Goal: Task Accomplishment & Management: Manage account settings

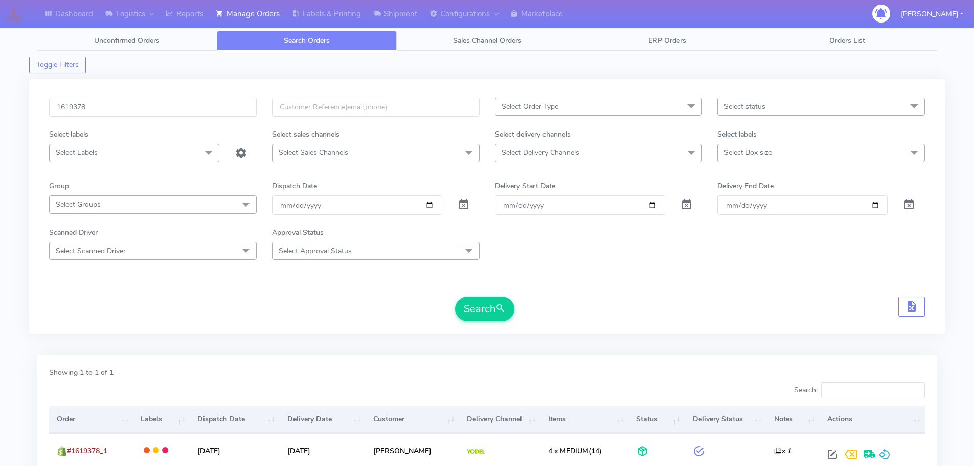
click at [188, 88] on div "1619378 Select Order Type Select All MEALS ATAVI One Off Pasta Club Gift Kit Ev…" at bounding box center [486, 206] width 915 height 254
drag, startPoint x: 188, startPoint y: 88, endPoint x: 188, endPoint y: 101, distance: 12.3
click at [188, 98] on div "1619378 Select Order Type Select All MEALS ATAVI One Off Pasta Club Gift Kit Ev…" at bounding box center [486, 206] width 915 height 254
click at [188, 101] on input "1619378" at bounding box center [152, 107] width 207 height 19
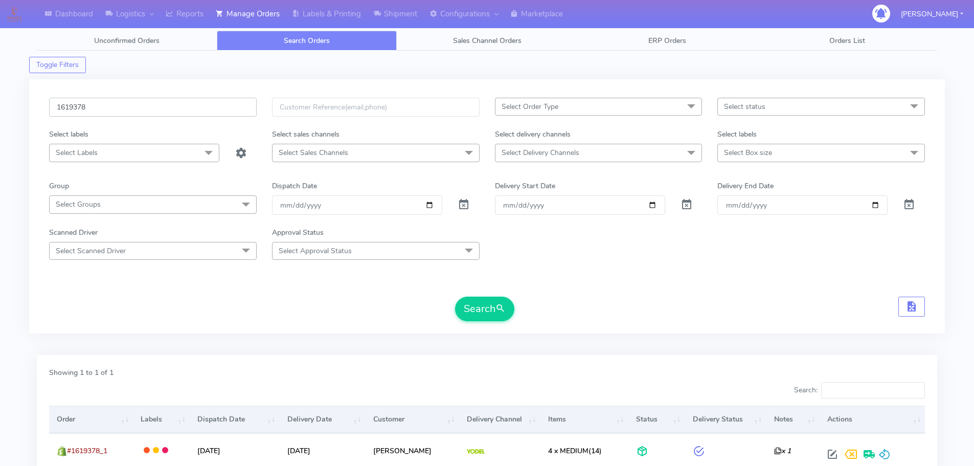
paste input "24546"
type input "1624546"
click at [455, 296] on button "Search" at bounding box center [484, 308] width 59 height 25
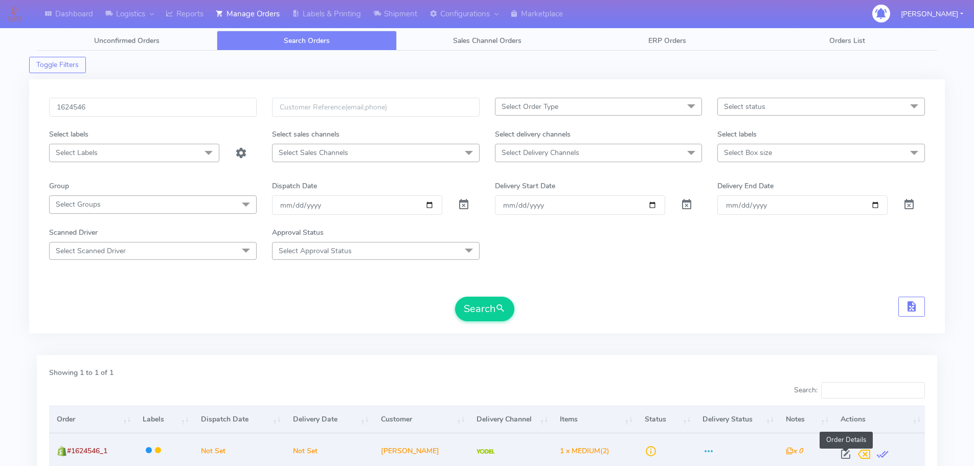
click at [841, 452] on span at bounding box center [845, 456] width 18 height 10
select select "5"
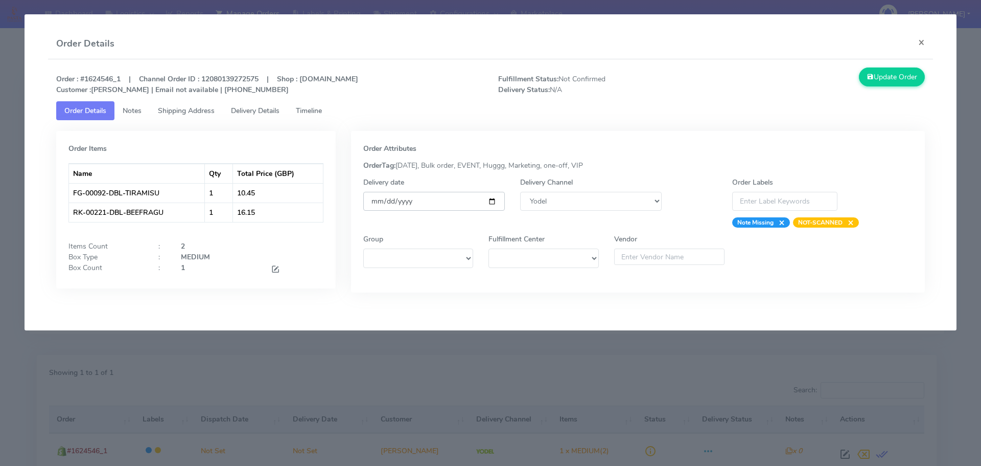
click at [493, 205] on input "date" at bounding box center [434, 201] width 142 height 19
type input "[DATE]"
click at [329, 113] on link "Timeline" at bounding box center [309, 110] width 42 height 19
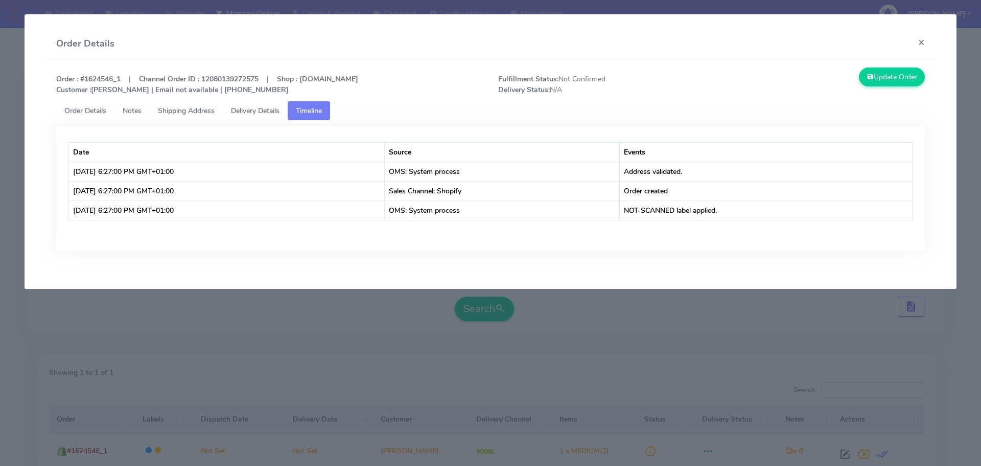
click at [80, 114] on span "Order Details" at bounding box center [85, 111] width 42 height 10
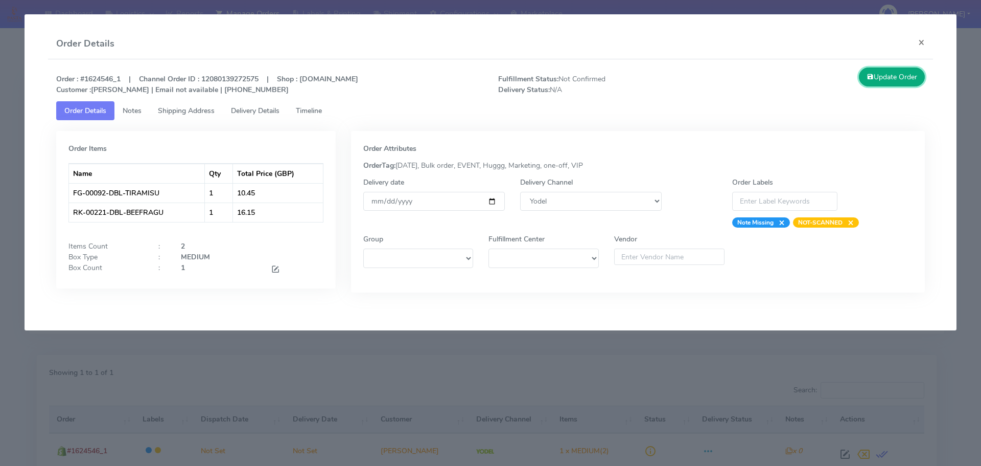
click at [876, 76] on button "Update Order" at bounding box center [892, 76] width 66 height 19
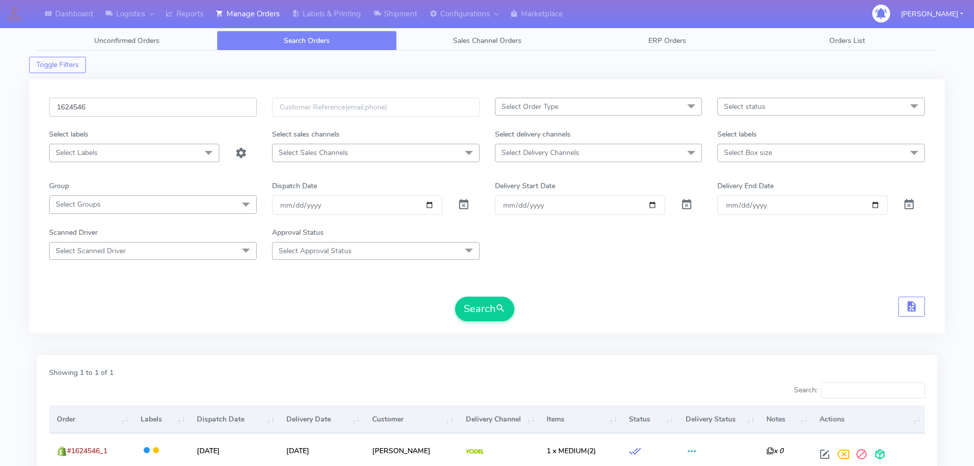
click at [148, 107] on input "1624546" at bounding box center [152, 107] width 207 height 19
paste input "7"
type input "1624547"
click at [455, 296] on button "Search" at bounding box center [484, 308] width 59 height 25
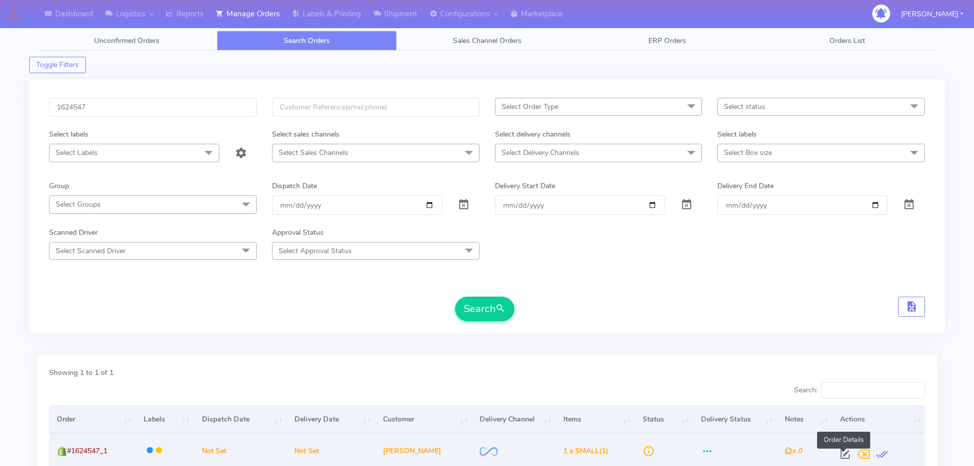
click at [842, 453] on span at bounding box center [845, 456] width 18 height 10
select select "2"
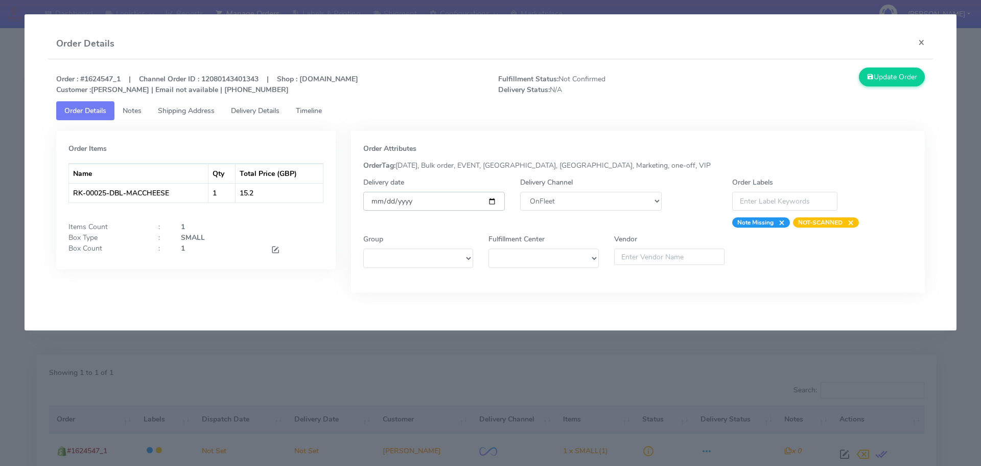
click at [494, 203] on input "date" at bounding box center [434, 201] width 142 height 19
type input "[DATE]"
click at [310, 110] on span "Timeline" at bounding box center [309, 111] width 26 height 10
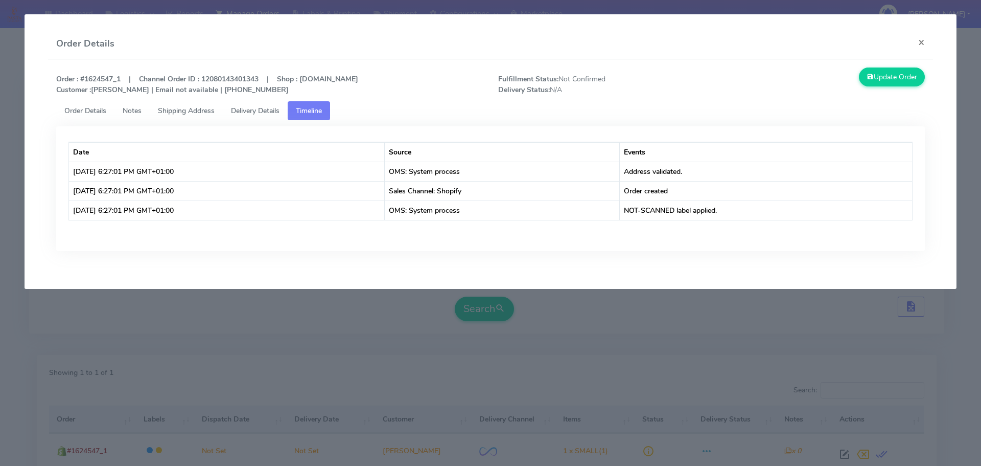
click at [87, 109] on span "Order Details" at bounding box center [85, 111] width 42 height 10
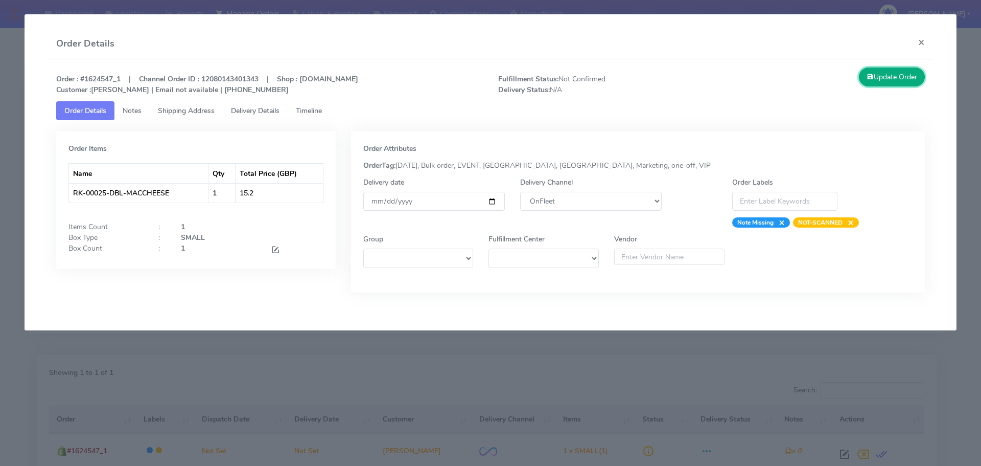
click at [879, 80] on button "Update Order" at bounding box center [892, 76] width 66 height 19
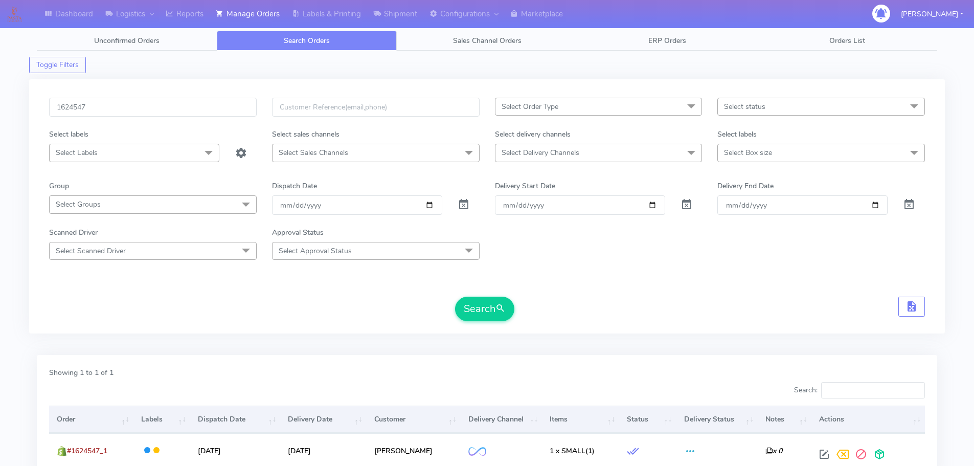
drag, startPoint x: 679, startPoint y: 259, endPoint x: 773, endPoint y: 58, distance: 221.8
click at [679, 259] on div "Scanned Driver Select Scanned Driver Select All Test Driver [PERSON_NAME] Abdul…" at bounding box center [486, 243] width 891 height 33
click at [220, 109] on input "1624547" at bounding box center [152, 107] width 207 height 19
paste input "1606"
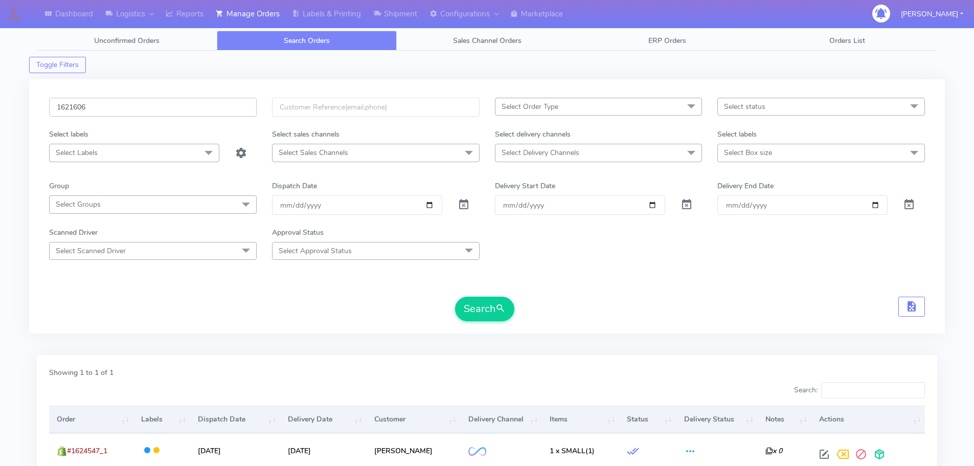
type input "1621606"
click at [455, 296] on button "Search" at bounding box center [484, 308] width 59 height 25
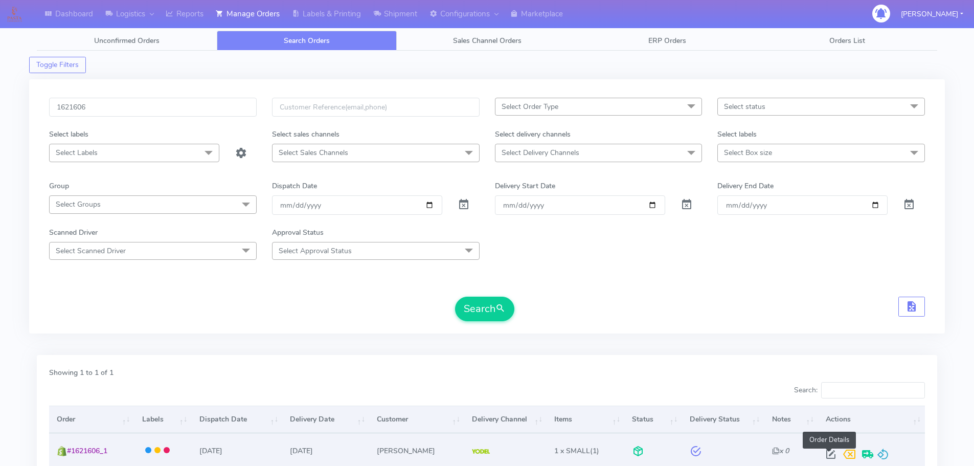
click at [826, 455] on span at bounding box center [830, 456] width 18 height 10
select select "5"
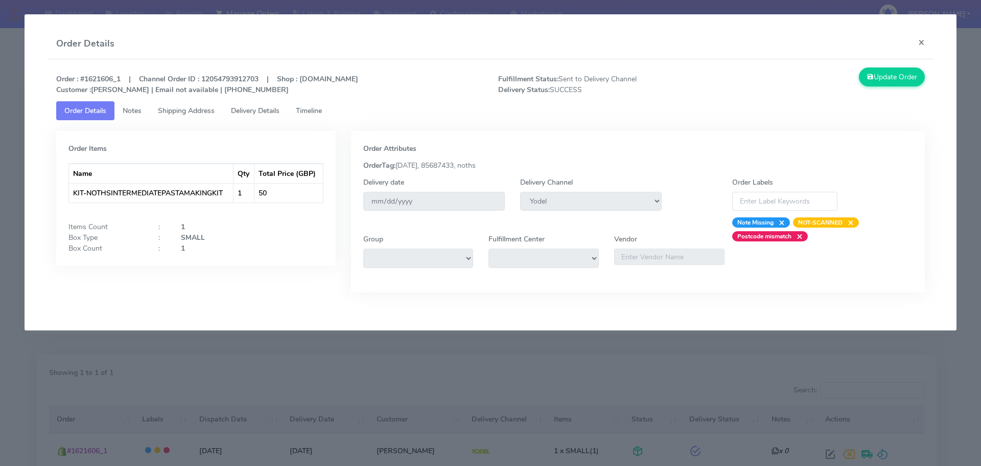
click at [269, 110] on span "Delivery Details" at bounding box center [255, 111] width 49 height 10
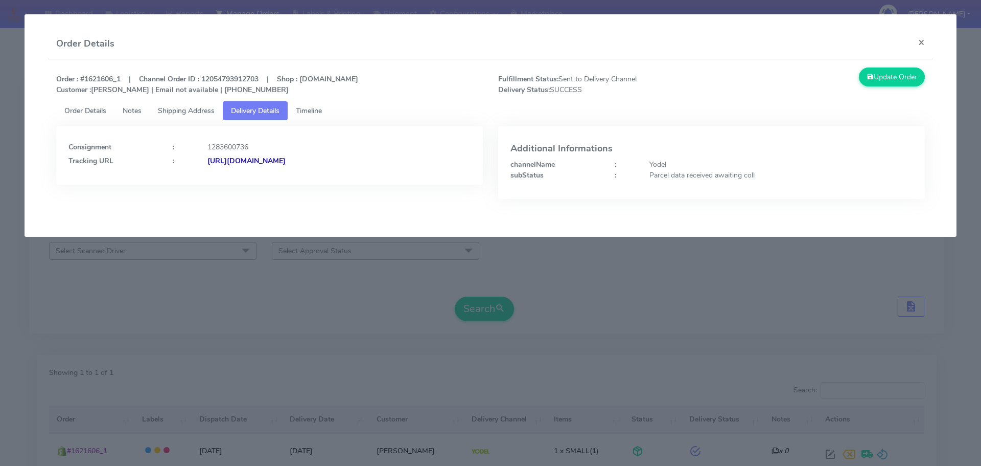
click at [109, 249] on modal-container "Order Details × Order : #1621606_1 | Channel Order ID : 12054793912703 | Shop :…" at bounding box center [490, 233] width 981 height 466
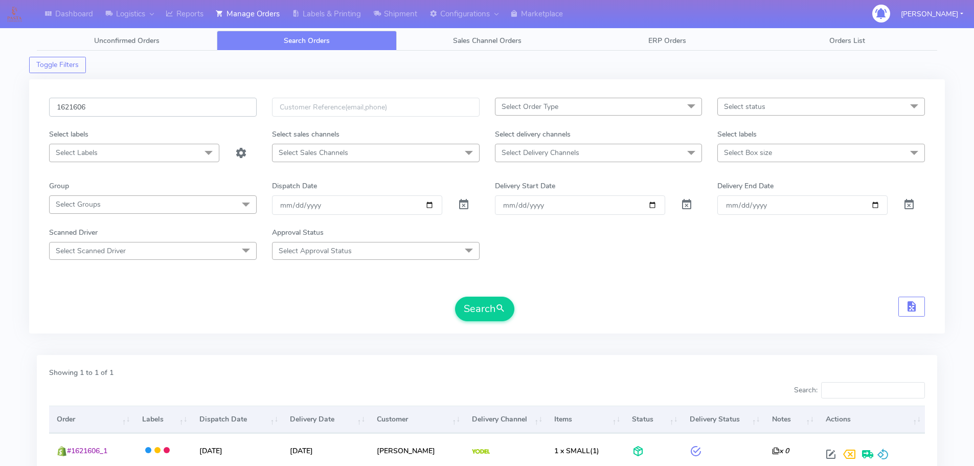
click at [214, 113] on input "1621606" at bounding box center [152, 107] width 207 height 19
paste input "0175"
click at [455, 296] on button "Search" at bounding box center [484, 308] width 59 height 25
click at [214, 109] on input "1620175" at bounding box center [152, 107] width 207 height 19
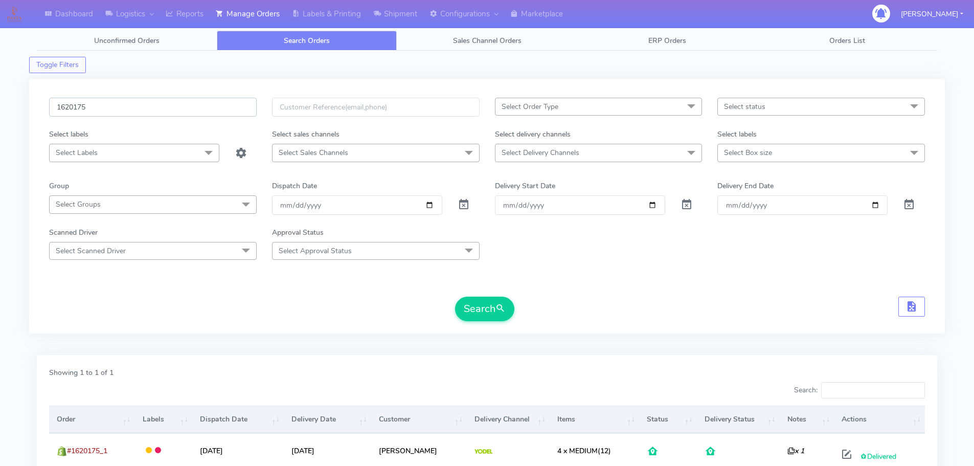
click at [214, 108] on input "1620175" at bounding box center [152, 107] width 207 height 19
paste input "18738"
type input "1618738"
click at [455, 296] on button "Search" at bounding box center [484, 308] width 59 height 25
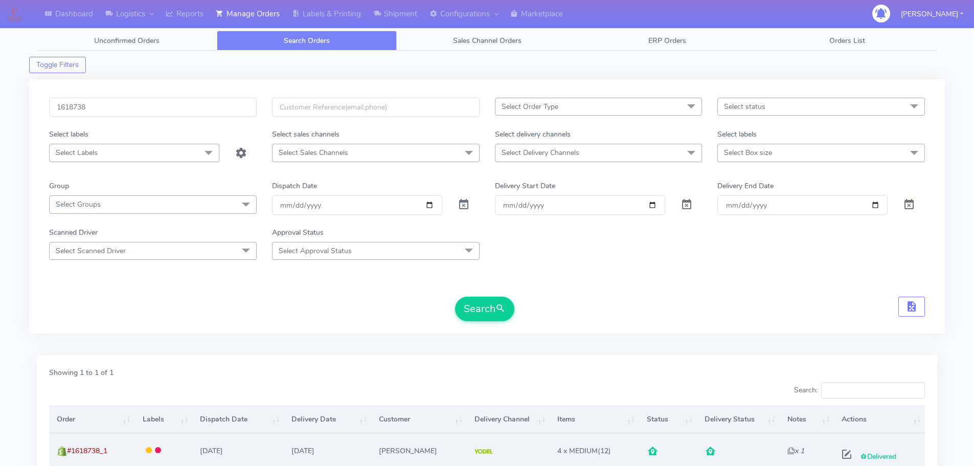
click at [850, 451] on span at bounding box center [846, 456] width 18 height 10
select select "5"
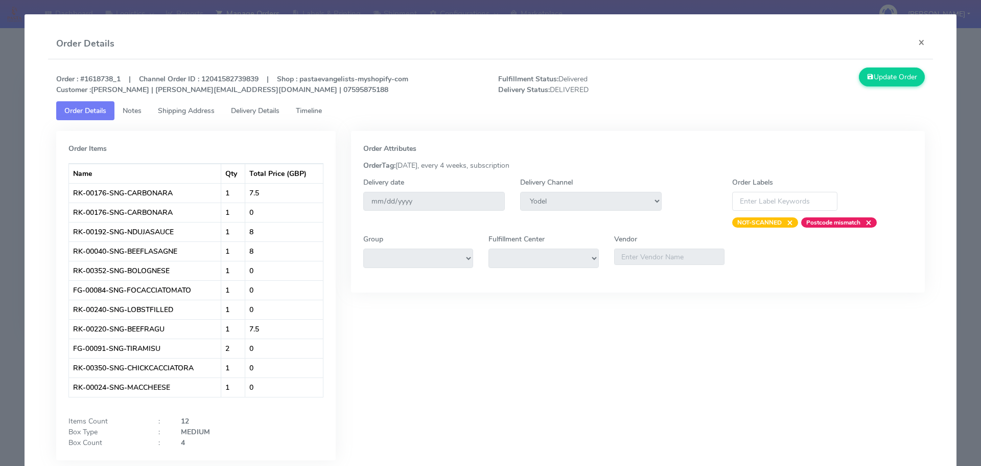
click at [692, 95] on div "Order : #1618738_1 | Channel Order ID : 12041582739839 | Shop : pastaevangelist…" at bounding box center [491, 84] width 885 height 34
click at [8, 120] on modal-container "Order Details × Order : #1618738_1 | Channel Order ID : 12041582739839 | Shop :…" at bounding box center [490, 233] width 981 height 466
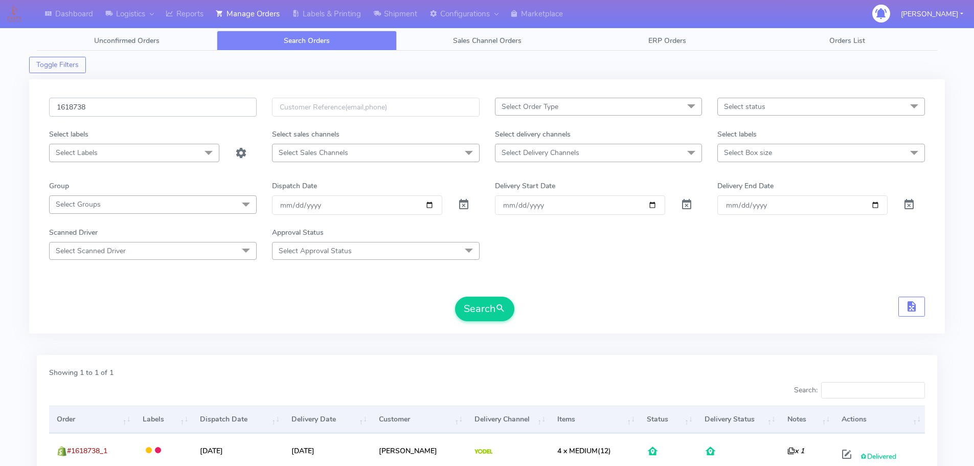
click at [212, 103] on input "1618738" at bounding box center [152, 107] width 207 height 19
click at [212, 102] on input "1618738" at bounding box center [152, 107] width 207 height 19
paste input "21779"
click at [455, 296] on button "Search" at bounding box center [484, 308] width 59 height 25
click at [239, 113] on input "1621779" at bounding box center [152, 107] width 207 height 19
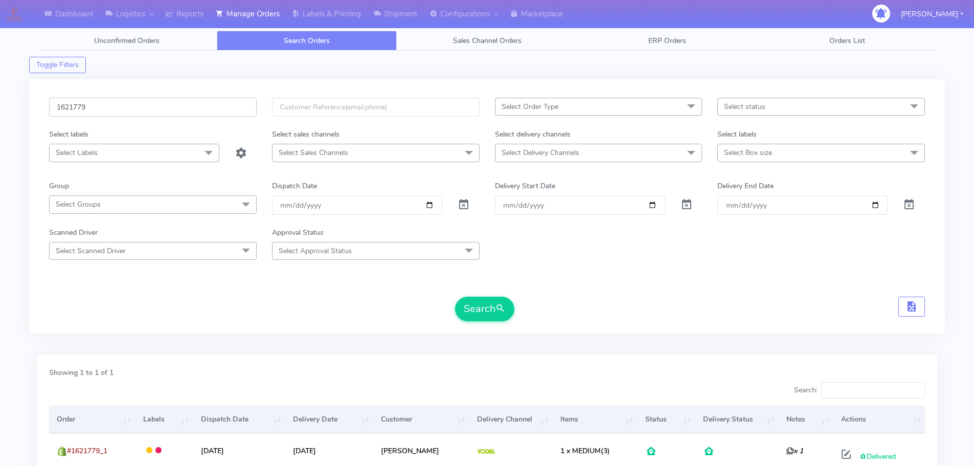
click at [239, 113] on input "1621779" at bounding box center [152, 107] width 207 height 19
paste input "820"
type input "1621820"
click at [455, 296] on button "Search" at bounding box center [484, 308] width 59 height 25
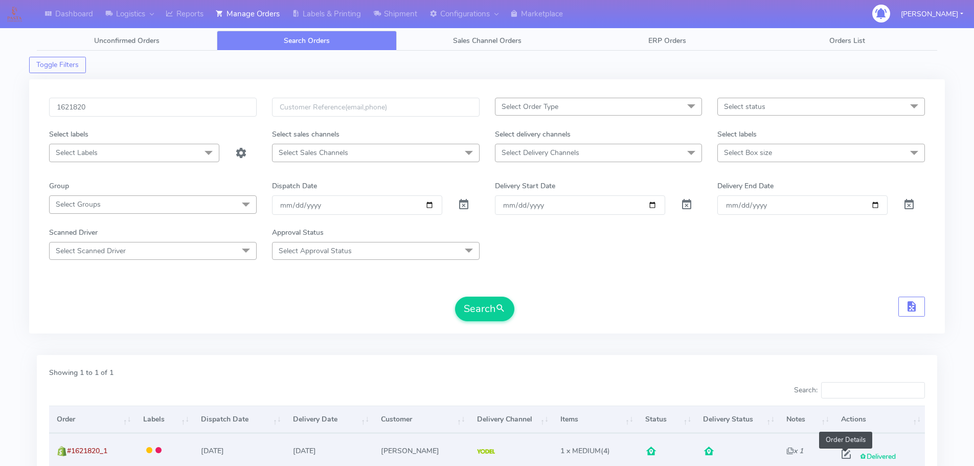
click at [842, 452] on span at bounding box center [846, 456] width 18 height 10
select select "5"
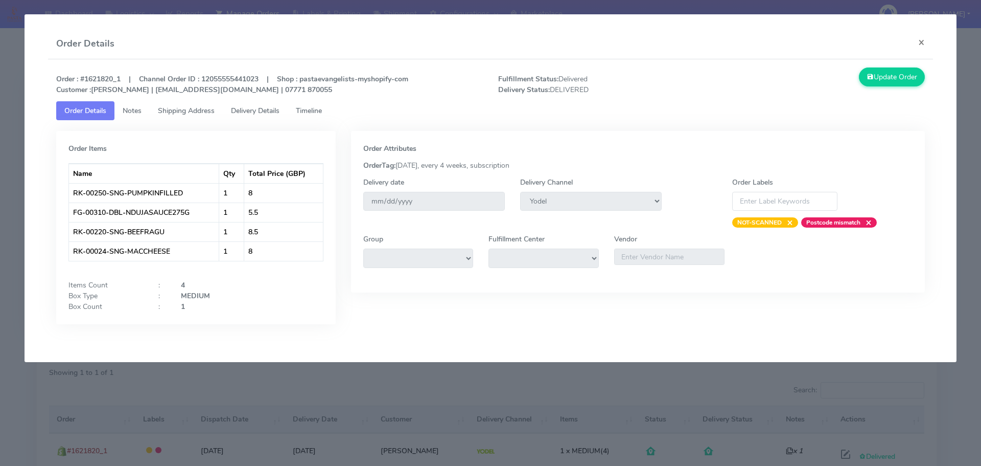
click at [0, 127] on modal-container "Order Details × Order : #1621820_1 | Channel Order ID : 12055555441023 | Shop :…" at bounding box center [490, 233] width 981 height 466
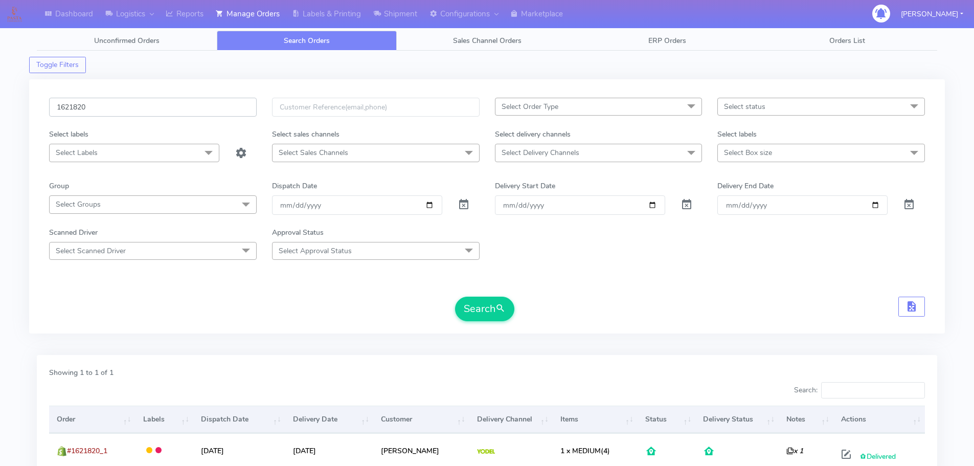
click at [209, 110] on input "1621820" at bounding box center [152, 107] width 207 height 19
paste input "1909"
click at [455, 296] on button "Search" at bounding box center [484, 308] width 59 height 25
click at [200, 106] on input "1619090" at bounding box center [152, 107] width 207 height 19
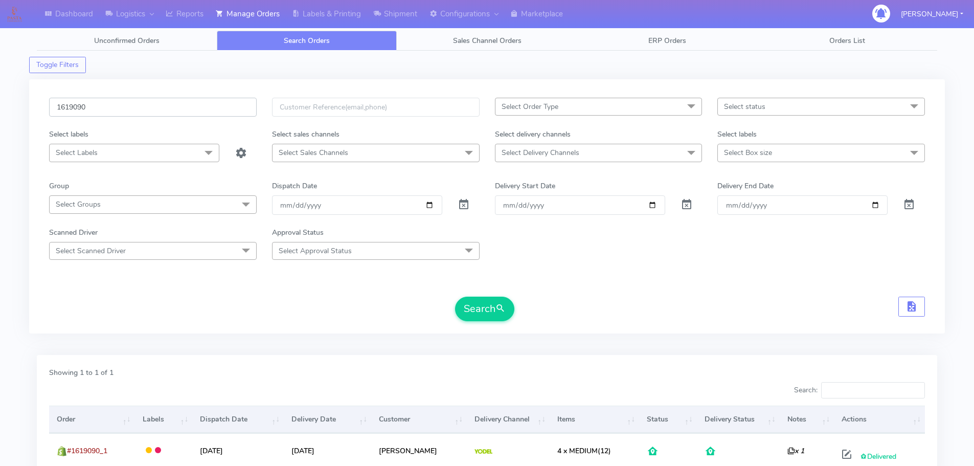
click at [200, 106] on input "1619090" at bounding box center [152, 107] width 207 height 19
paste input "8268"
type input "1618268"
click at [455, 296] on button "Search" at bounding box center [484, 308] width 59 height 25
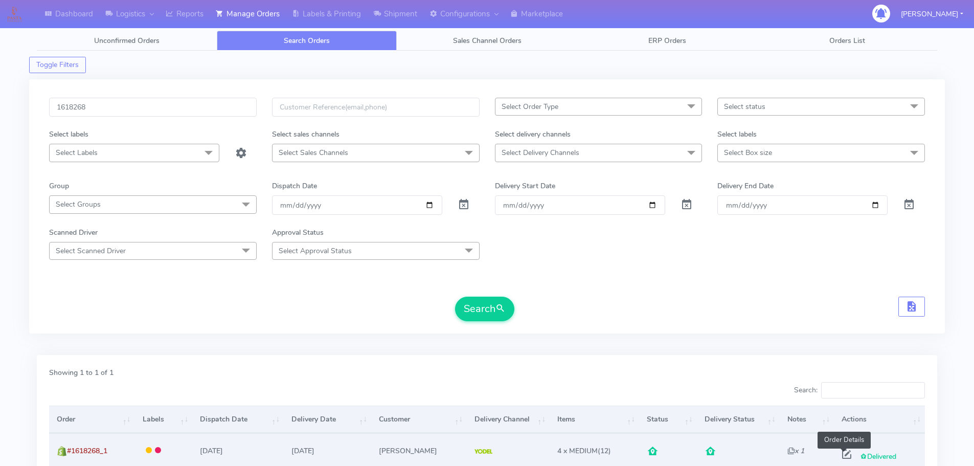
click at [844, 454] on span at bounding box center [846, 456] width 18 height 10
select select "5"
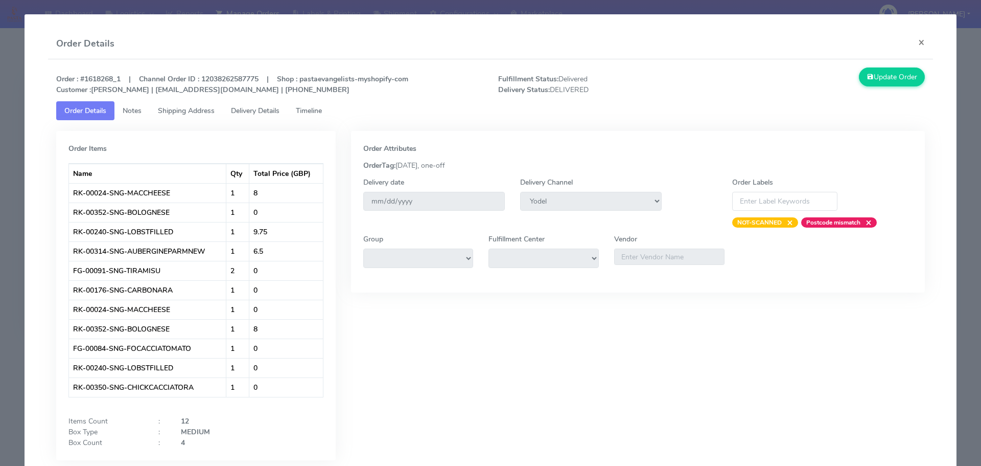
drag, startPoint x: 0, startPoint y: 124, endPoint x: 11, endPoint y: 126, distance: 11.3
click at [0, 124] on modal-container "Order Details × Order : #1618268_1 | Channel Order ID : 12038262587775 | Shop :…" at bounding box center [490, 233] width 981 height 466
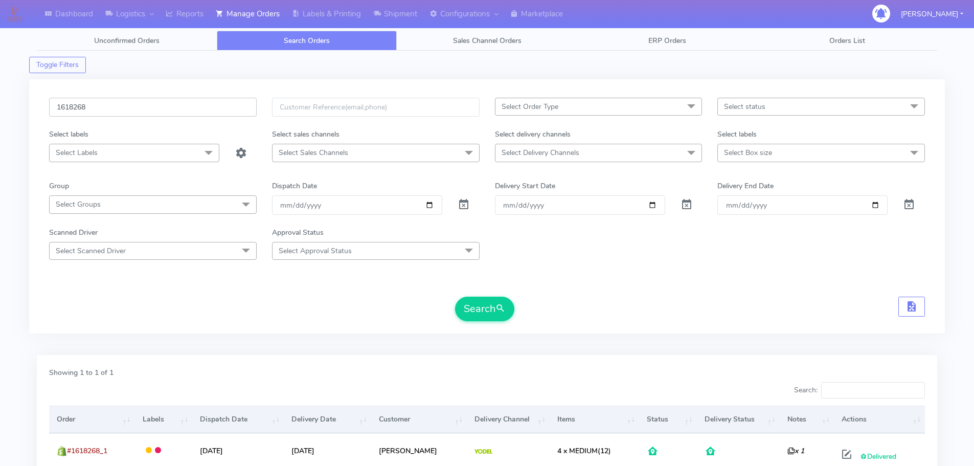
click at [192, 109] on input "1618268" at bounding box center [152, 107] width 207 height 19
paste input "20189"
click at [455, 296] on button "Search" at bounding box center [484, 308] width 59 height 25
click at [198, 110] on input "1620189" at bounding box center [152, 107] width 207 height 19
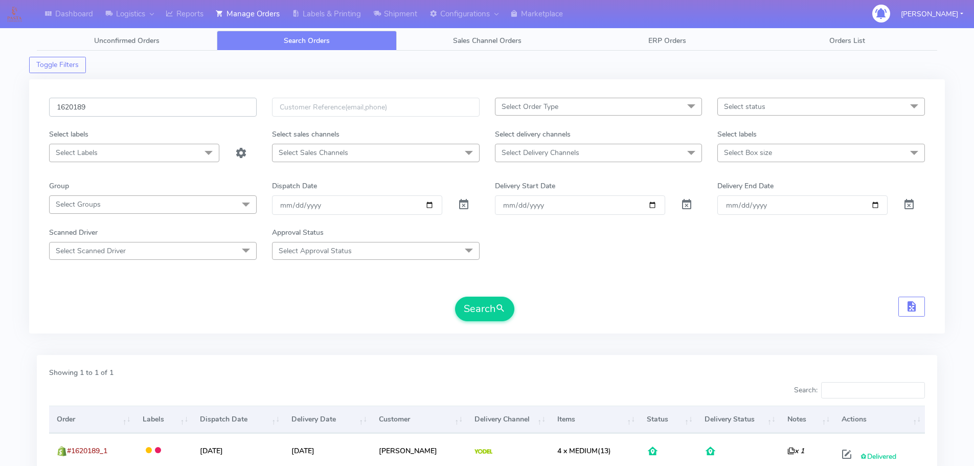
click at [198, 109] on input "1620189" at bounding box center [152, 107] width 207 height 19
paste input "19190"
type input "1619190"
click at [455, 296] on button "Search" at bounding box center [484, 308] width 59 height 25
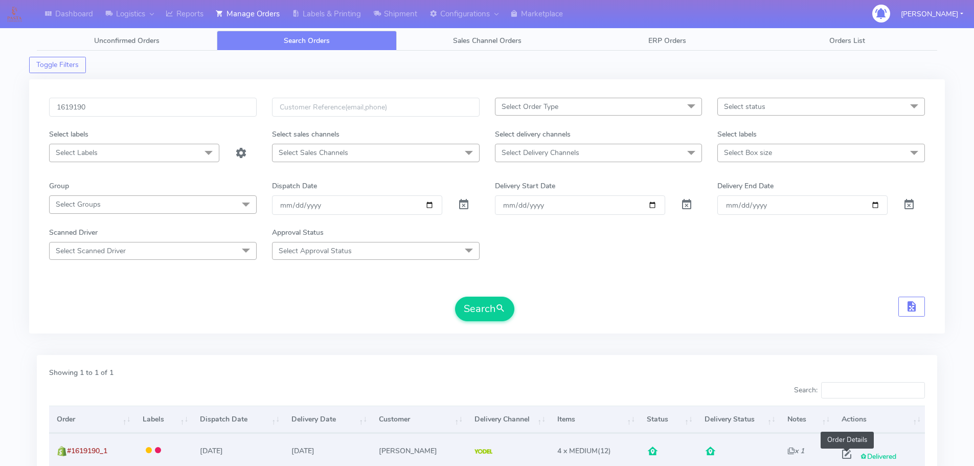
click at [844, 454] on span at bounding box center [846, 456] width 18 height 10
select select "5"
